Goal: Information Seeking & Learning: Learn about a topic

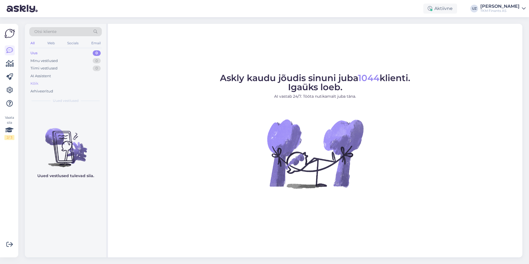
click at [41, 83] on div "Kõik" at bounding box center [65, 84] width 73 height 8
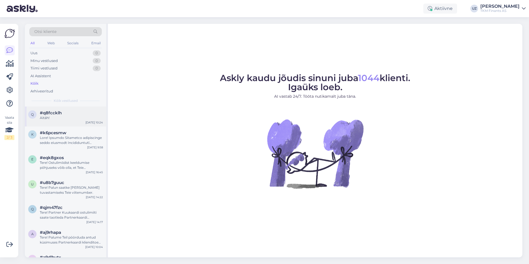
click at [63, 114] on div "#q8fccklh" at bounding box center [71, 112] width 63 height 5
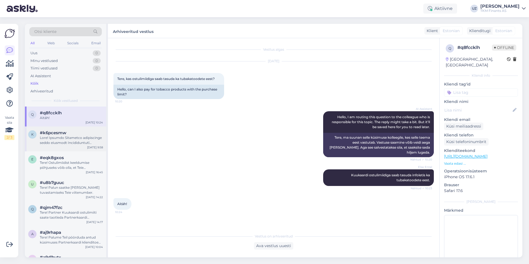
click at [69, 139] on div at bounding box center [71, 140] width 63 height 10
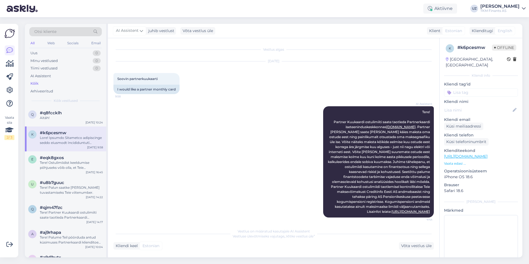
scroll to position [3, 0]
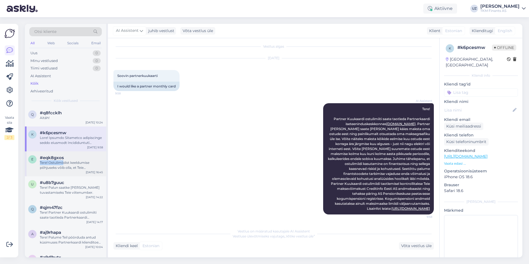
click at [64, 160] on div "#eqk8gxos Tere! Ostulimiidist keeldumise põhjuseks võib olla, et Teie krediidih…" at bounding box center [71, 162] width 63 height 15
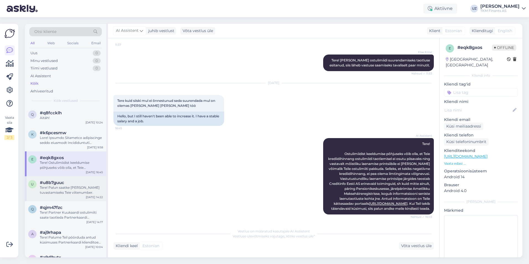
drag, startPoint x: 64, startPoint y: 160, endPoint x: 59, endPoint y: 191, distance: 31.3
click at [59, 191] on div "Tere! Palun saatke [PERSON_NAME] tuvastamiseks Teie viitenumber." at bounding box center [71, 190] width 63 height 10
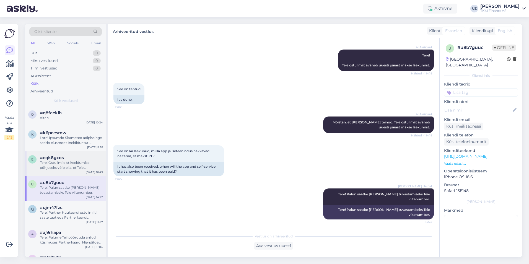
scroll to position [28, 0]
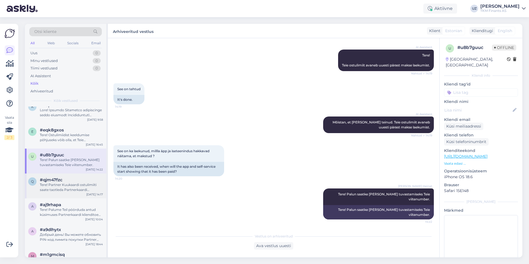
click at [64, 185] on div "Tere! Partner Kuukaardi ostulimiiti saate taotleda Partnerkaardi iseteeninduske…" at bounding box center [71, 187] width 63 height 10
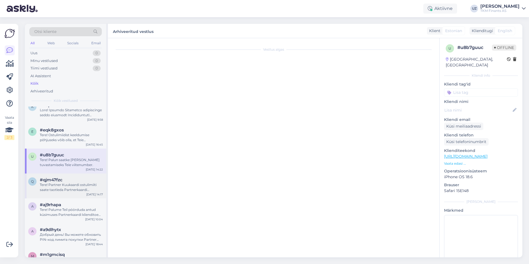
scroll to position [0, 0]
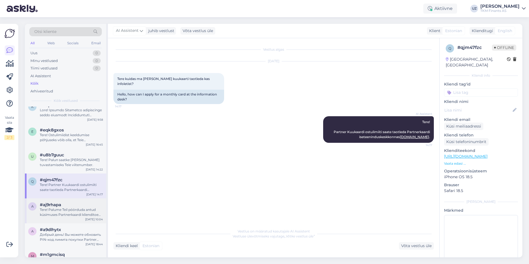
click at [67, 211] on div "Tere! Palume Teil pöörduda antud küsimuses Partnerkaardi klienditoe [PERSON_NAM…" at bounding box center [71, 212] width 63 height 10
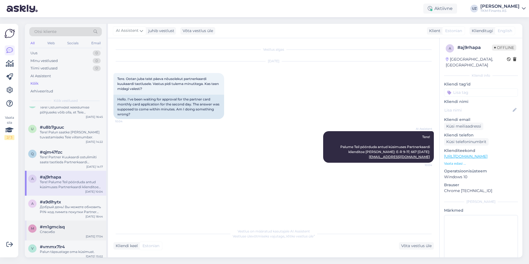
scroll to position [83, 0]
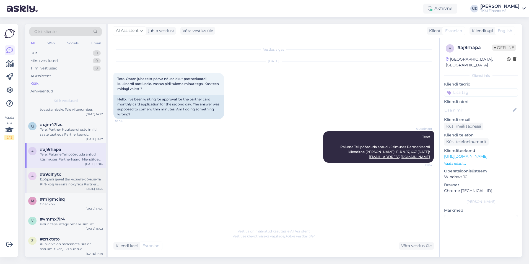
click at [58, 179] on div "Добрый день! Вы можете обновить PIN-код лимита покупки Partner [PERSON_NAME] в …" at bounding box center [71, 182] width 63 height 10
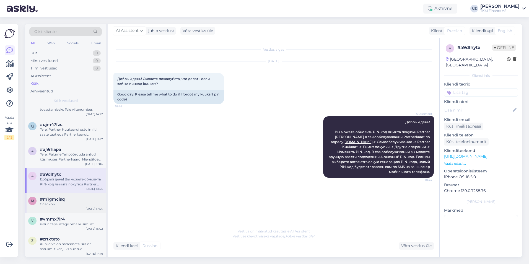
click at [58, 201] on span "#m1gmcisq" at bounding box center [52, 199] width 25 height 5
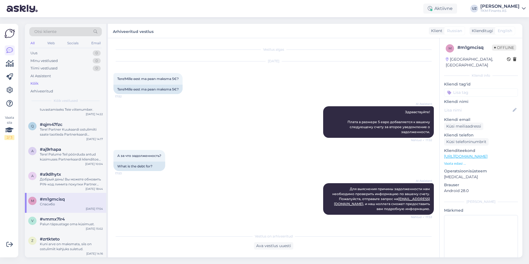
scroll to position [29, 0]
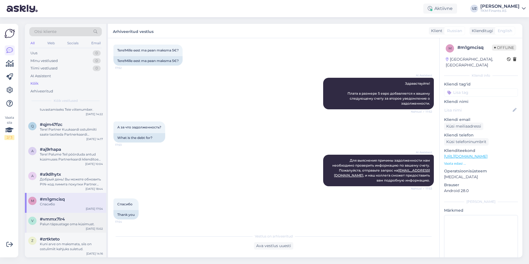
click at [59, 219] on span "#vmmx7lr4" at bounding box center [52, 219] width 25 height 5
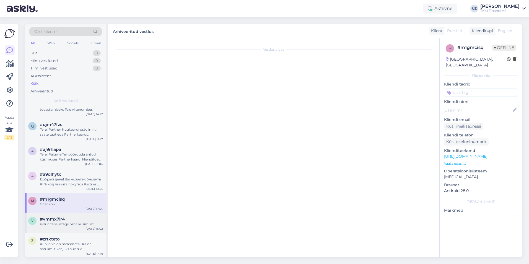
scroll to position [0, 0]
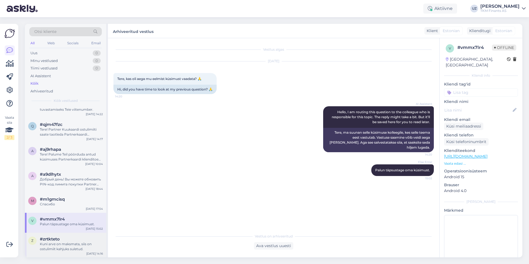
click at [56, 241] on span "#zrtkteto" at bounding box center [50, 239] width 20 height 5
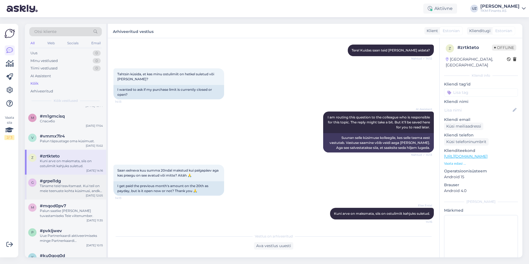
scroll to position [194, 0]
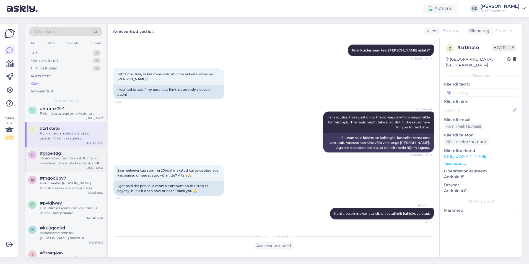
click at [56, 156] on div "Täname teid teavitamast. Kui teil on meie teenuste kohta küsimusi, andke julgel…" at bounding box center [71, 161] width 63 height 10
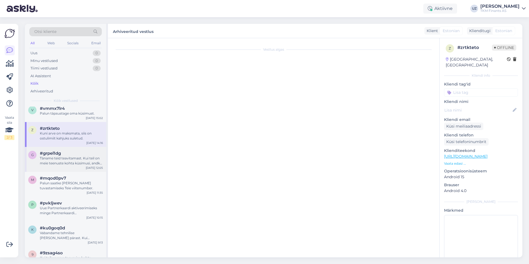
scroll to position [195, 0]
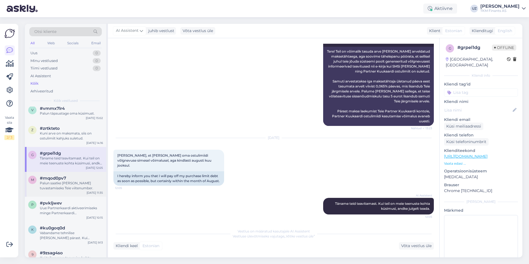
click at [55, 182] on div "Palun saatke [PERSON_NAME] tuvastamiseks Teie viitenumber." at bounding box center [71, 186] width 63 height 10
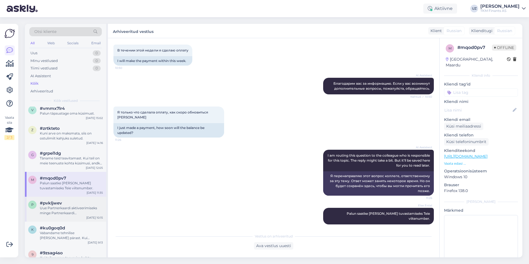
click at [56, 204] on span "#pvkljwev" at bounding box center [51, 203] width 22 height 5
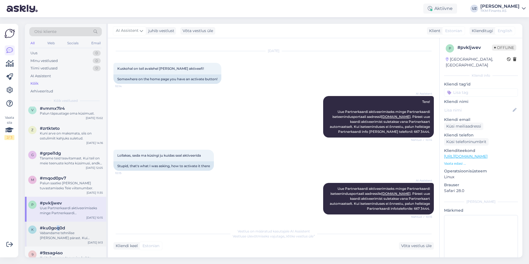
click at [58, 229] on span "#ku0goq0d" at bounding box center [52, 228] width 25 height 5
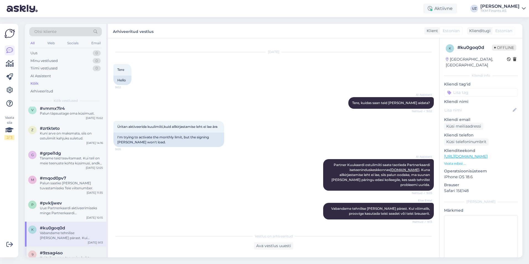
drag, startPoint x: 58, startPoint y: 229, endPoint x: 53, endPoint y: 249, distance: 20.5
click at [53, 249] on div "9 #9zsag4so Kui teil on arve tasumise kohta küsimusi, siis andke teada. [DATE] …" at bounding box center [65, 259] width 81 height 25
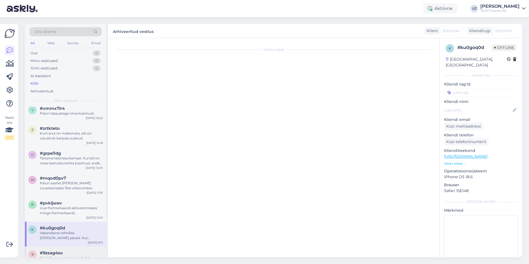
scroll to position [0, 0]
